Goal: Transaction & Acquisition: Book appointment/travel/reservation

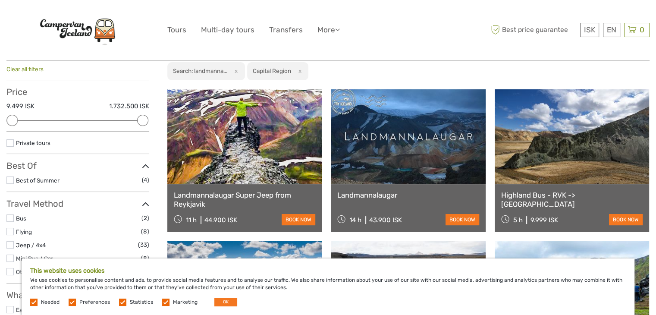
scroll to position [78, 0]
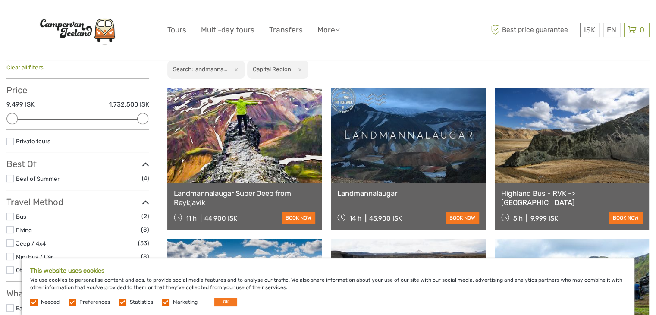
click at [257, 166] on link at bounding box center [244, 135] width 155 height 95
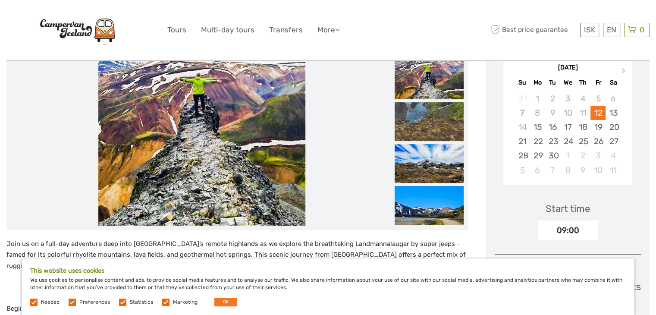
scroll to position [84, 0]
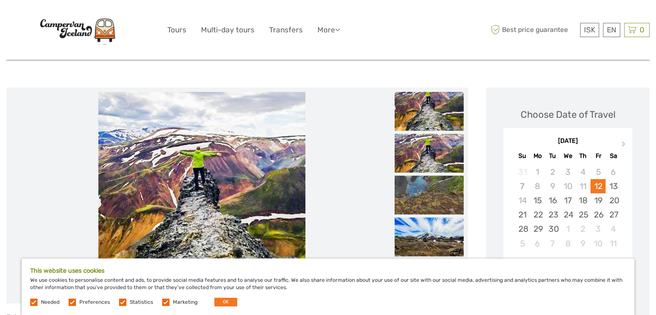
click at [422, 166] on img at bounding box center [429, 153] width 69 height 39
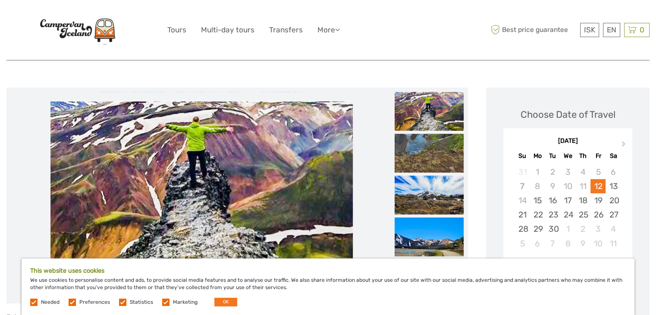
click at [425, 178] on img at bounding box center [429, 195] width 69 height 39
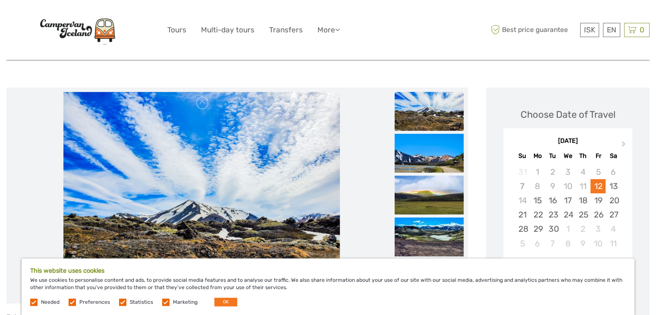
click at [425, 178] on img at bounding box center [429, 195] width 69 height 39
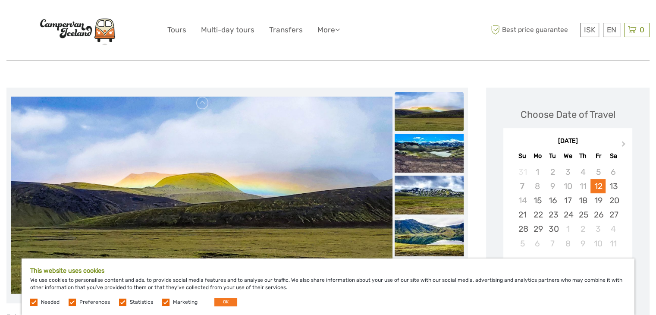
click at [425, 178] on img at bounding box center [429, 195] width 69 height 39
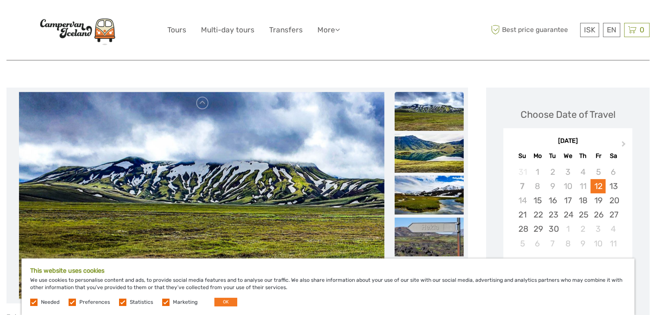
click at [425, 178] on img at bounding box center [429, 195] width 69 height 39
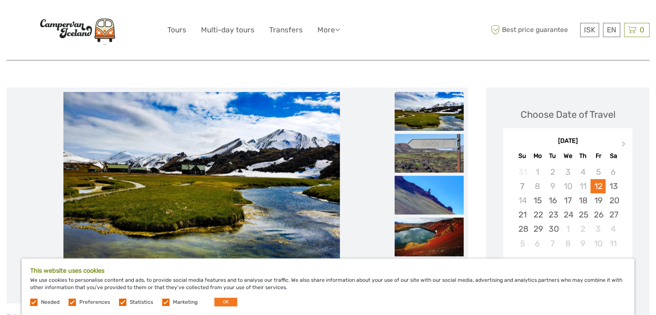
click at [425, 178] on img at bounding box center [429, 195] width 69 height 39
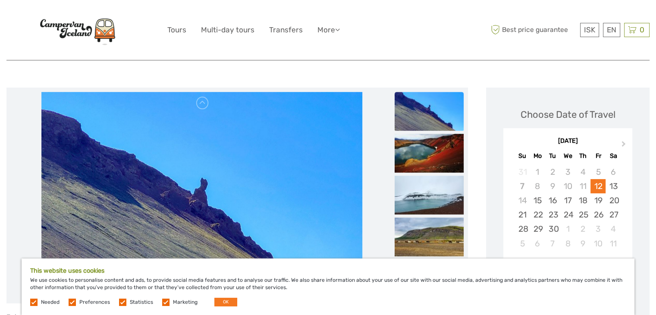
click at [425, 178] on img at bounding box center [429, 195] width 69 height 39
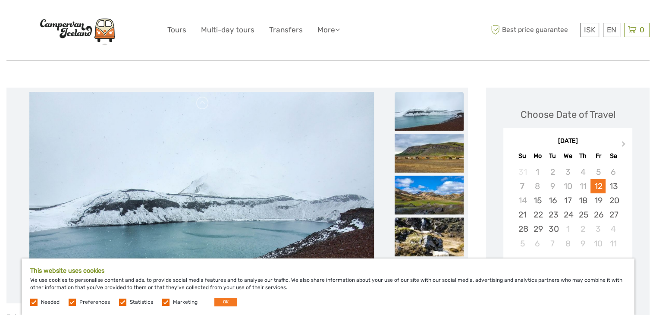
click at [425, 178] on img at bounding box center [429, 195] width 69 height 39
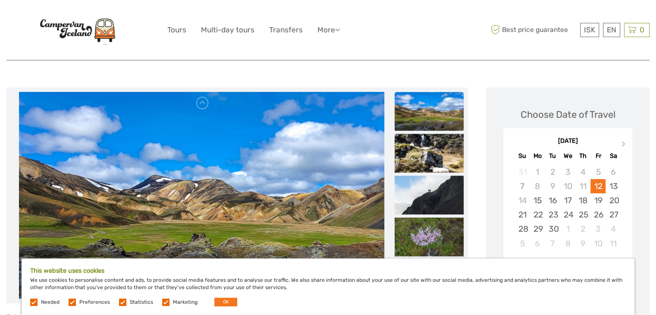
click at [425, 178] on img at bounding box center [429, 195] width 69 height 39
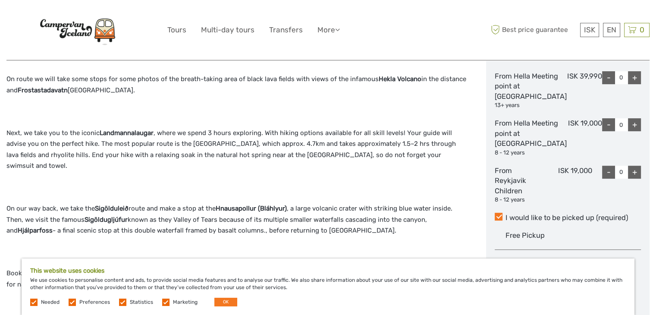
scroll to position [440, 0]
click at [299, 125] on div "Join us on a full-day adventure deep into Iceland’s remote highlands as we expl…" at bounding box center [237, 159] width 462 height 406
drag, startPoint x: 156, startPoint y: 133, endPoint x: 99, endPoint y: 121, distance: 57.7
click at [99, 121] on div "Join us on a full-day adventure deep into Iceland’s remote highlands as we expl…" at bounding box center [237, 159] width 462 height 406
copy p "Landmannalaugar ,"
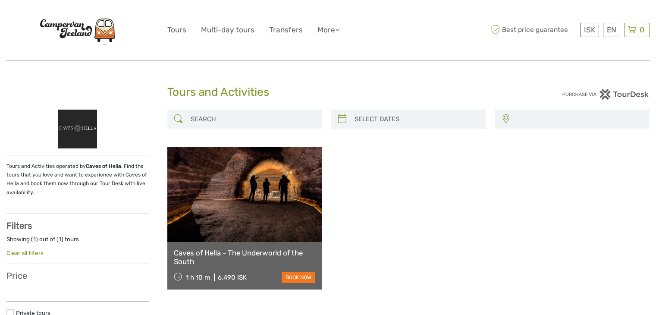
select select
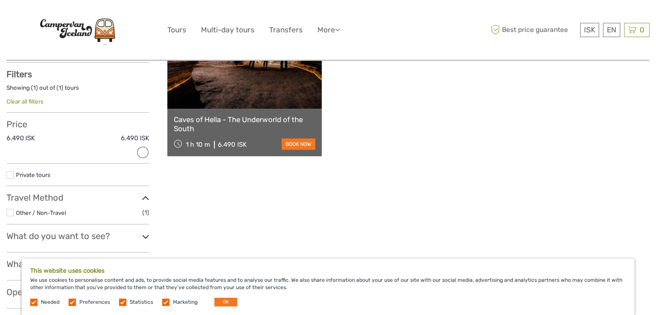
scroll to position [152, 0]
click at [268, 102] on link at bounding box center [244, 60] width 155 height 95
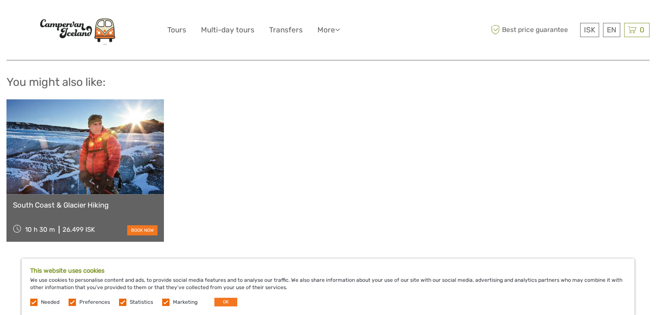
scroll to position [781, 0]
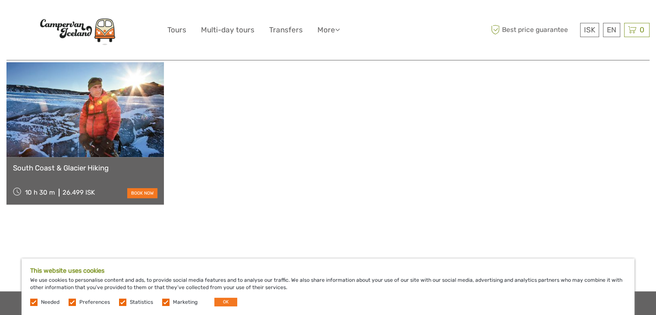
click at [112, 126] on link at bounding box center [85, 109] width 158 height 95
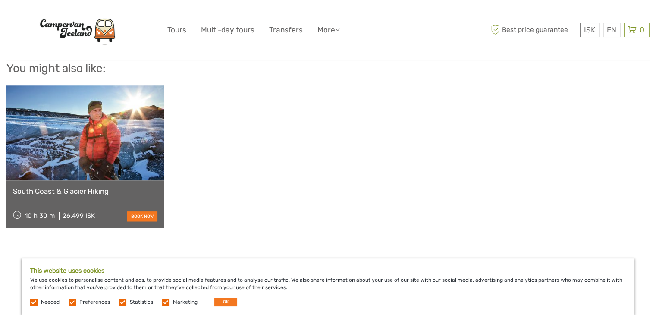
drag, startPoint x: 0, startPoint y: 0, endPoint x: 193, endPoint y: 132, distance: 234.2
click at [193, 132] on div "South Coast & Glacier Hiking 10 h 30 m 26.499 ISK book now" at bounding box center [328, 156] width 644 height 142
